Goal: Transaction & Acquisition: Download file/media

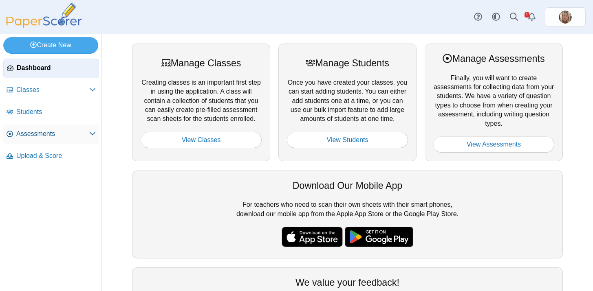
click at [37, 133] on span "Assessments" at bounding box center [52, 134] width 73 height 9
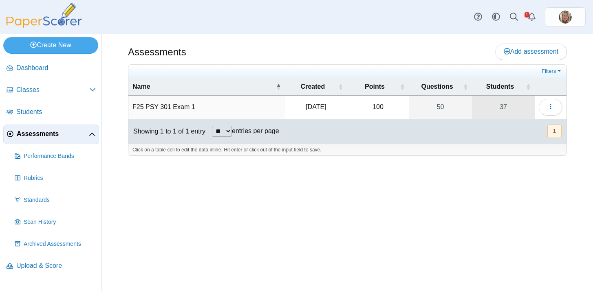
click at [503, 105] on link "37" at bounding box center [503, 107] width 63 height 23
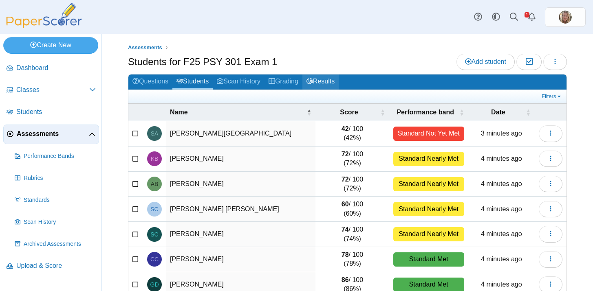
click at [335, 84] on link "Results" at bounding box center [320, 82] width 36 height 15
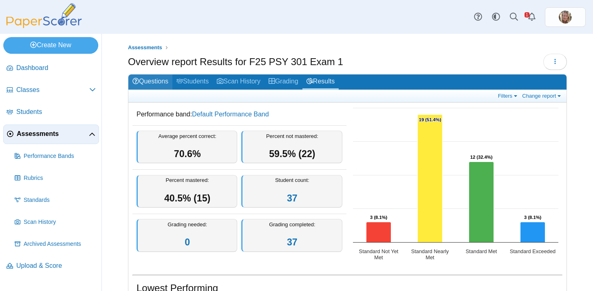
click at [157, 85] on link "Questions" at bounding box center [150, 82] width 44 height 15
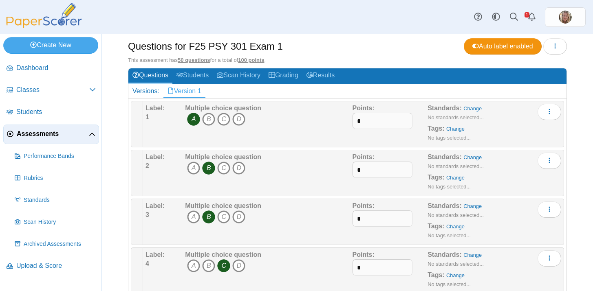
scroll to position [8, 0]
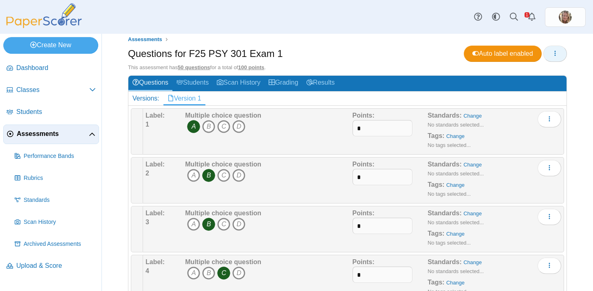
click at [549, 53] on button "button" at bounding box center [555, 54] width 24 height 16
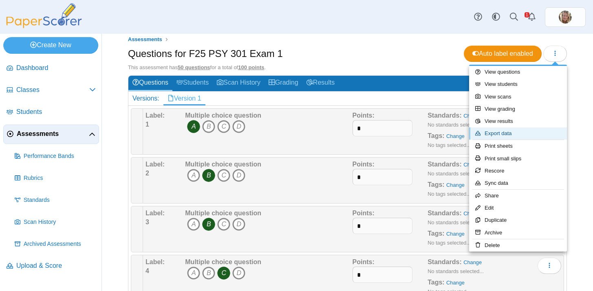
click at [515, 129] on link "Export data" at bounding box center [518, 134] width 98 height 12
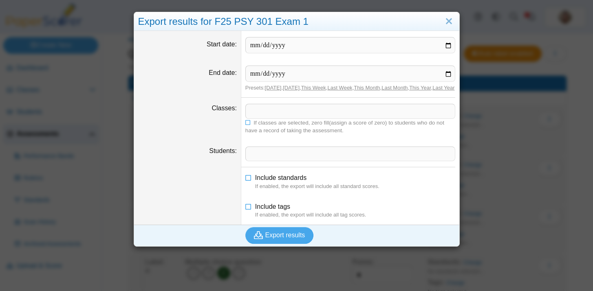
click at [297, 114] on span at bounding box center [350, 111] width 209 height 14
click at [450, 44] on input "Start date" at bounding box center [350, 45] width 210 height 16
type input "**********"
click at [449, 75] on input "End date" at bounding box center [350, 74] width 210 height 16
type input "**********"
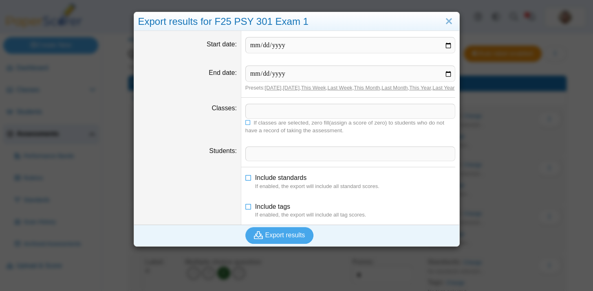
click at [279, 118] on span at bounding box center [350, 111] width 209 height 14
click at [251, 114] on x "remove tag" at bounding box center [252, 111] width 7 height 5
click at [260, 118] on span at bounding box center [350, 111] width 209 height 14
click at [285, 239] on span "Export results" at bounding box center [285, 235] width 40 height 7
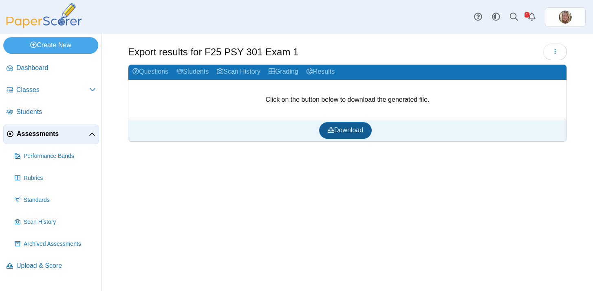
click at [347, 135] on link "Download" at bounding box center [345, 130] width 53 height 16
